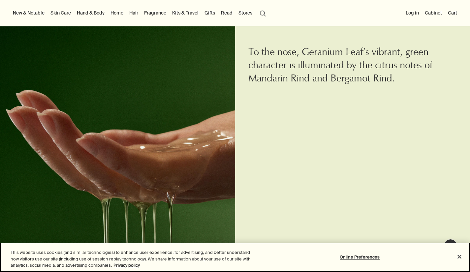
scroll to position [1042, 0]
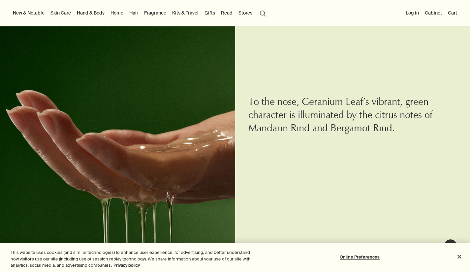
click at [83, 12] on link "Hand & Body" at bounding box center [91, 13] width 30 height 9
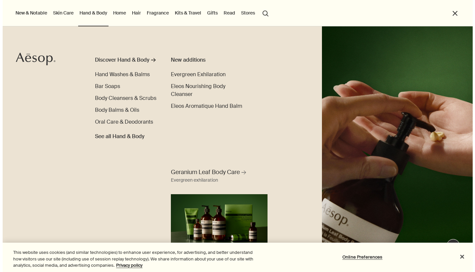
scroll to position [1046, 0]
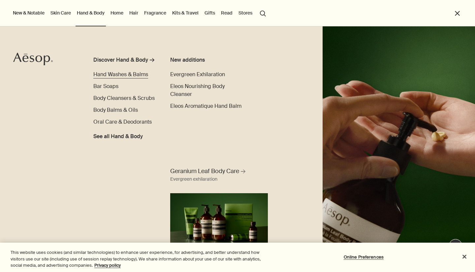
click at [108, 76] on span "Hand Washes & Balms" at bounding box center [120, 74] width 55 height 7
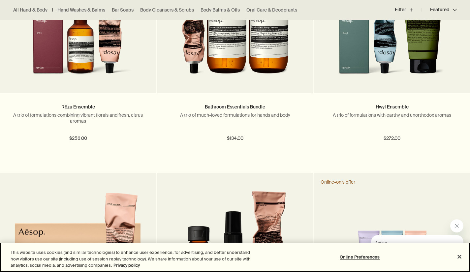
scroll to position [993, 0]
